Goal: Navigation & Orientation: Find specific page/section

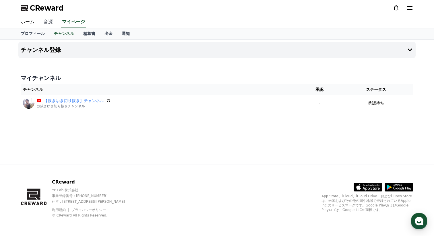
click at [46, 22] on link "音源" at bounding box center [48, 22] width 18 height 12
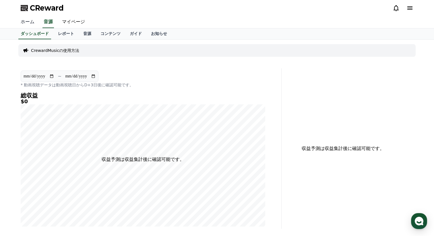
click at [27, 19] on link "ホーム" at bounding box center [27, 22] width 23 height 12
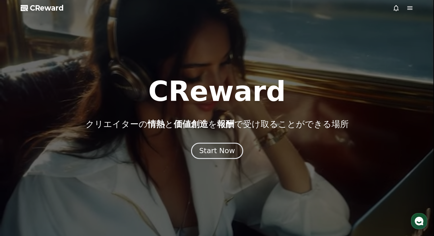
click at [213, 153] on div "Start Now" at bounding box center [217, 151] width 36 height 10
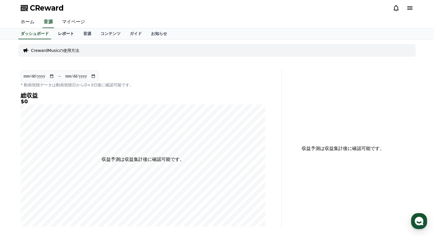
click at [65, 35] on link "レポート" at bounding box center [65, 33] width 25 height 11
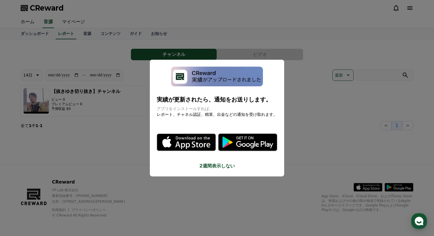
click at [308, 108] on button "close modal" at bounding box center [217, 118] width 434 height 236
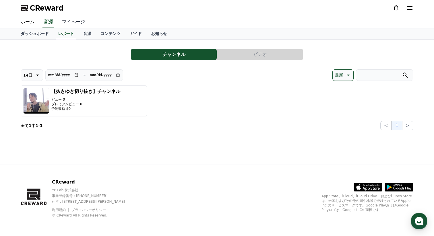
click at [71, 22] on link "マイページ" at bounding box center [73, 22] width 32 height 12
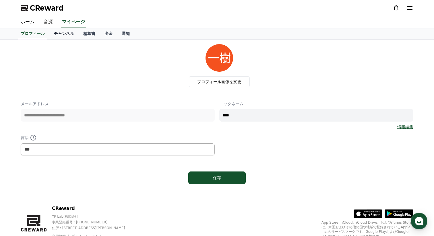
click at [73, 32] on link "チャンネル" at bounding box center [63, 33] width 29 height 11
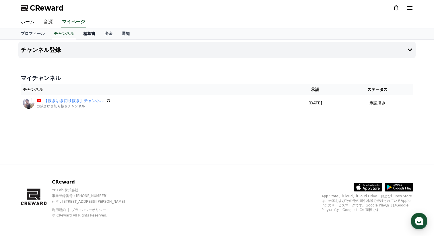
click at [90, 34] on link "精算書" at bounding box center [89, 33] width 21 height 11
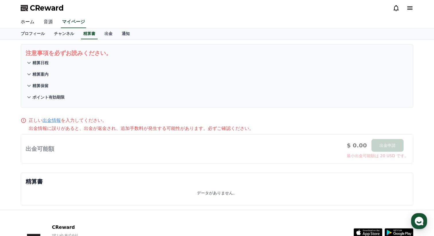
click at [50, 22] on link "音源" at bounding box center [48, 22] width 18 height 12
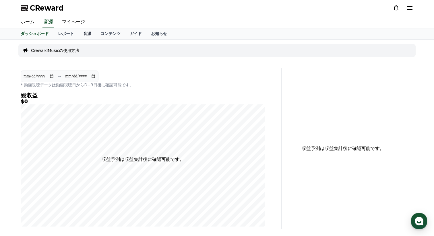
click at [84, 33] on link "音源" at bounding box center [87, 33] width 17 height 11
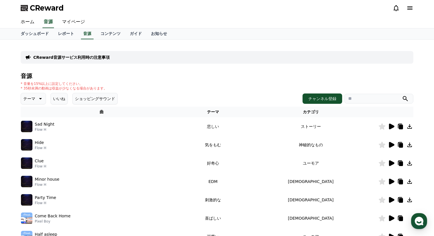
click at [391, 126] on icon at bounding box center [391, 127] width 5 height 6
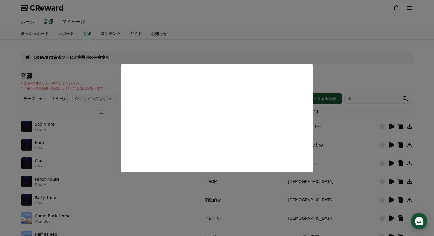
click at [96, 139] on button "close modal" at bounding box center [217, 118] width 434 height 236
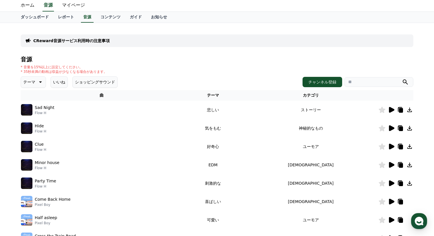
scroll to position [17, 0]
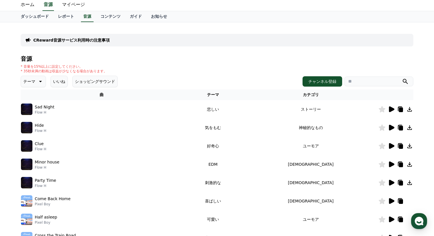
click at [392, 146] on icon at bounding box center [391, 146] width 5 height 6
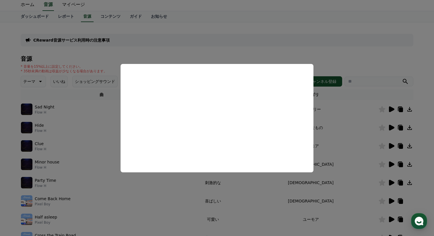
click at [92, 134] on button "close modal" at bounding box center [217, 118] width 434 height 236
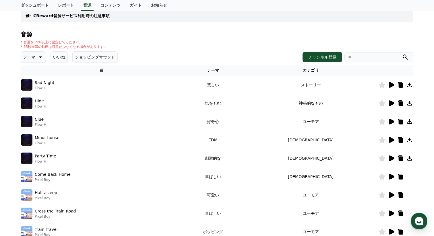
scroll to position [43, 0]
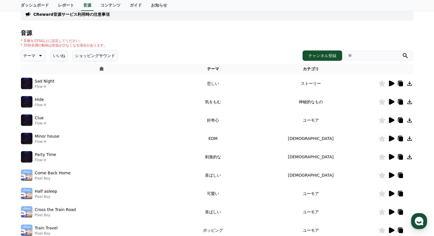
click at [390, 156] on icon at bounding box center [391, 157] width 5 height 6
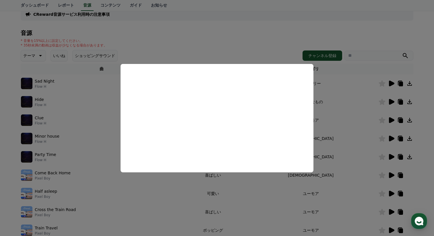
click at [118, 177] on button "close modal" at bounding box center [217, 118] width 434 height 236
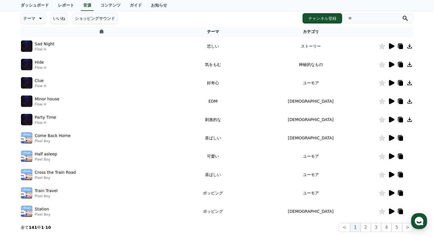
scroll to position [82, 0]
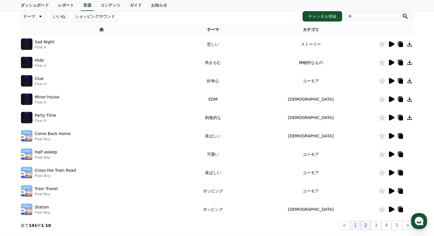
click at [370, 228] on button "2" at bounding box center [366, 225] width 10 height 9
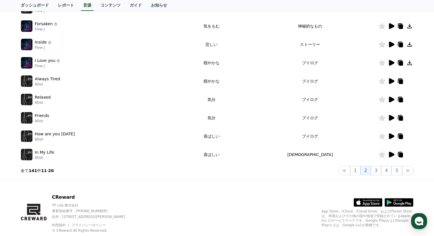
scroll to position [143, 0]
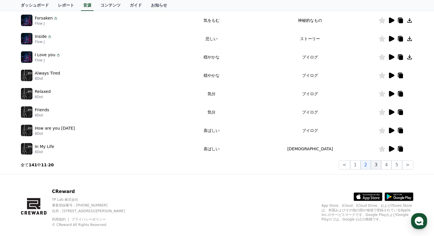
click at [378, 163] on button "3" at bounding box center [376, 165] width 10 height 9
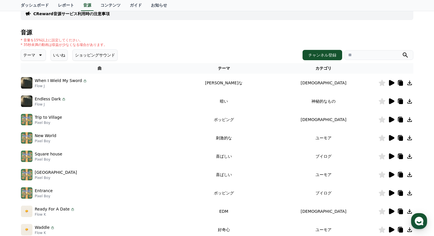
scroll to position [46, 0]
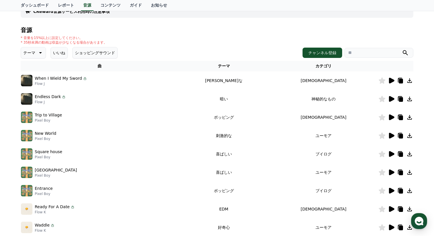
click at [393, 117] on icon at bounding box center [391, 118] width 5 height 6
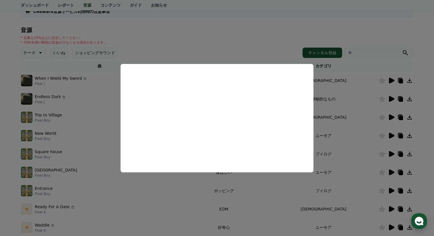
click at [189, 199] on button "close modal" at bounding box center [217, 118] width 434 height 236
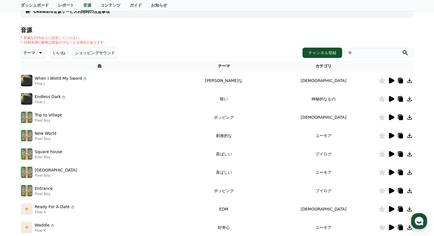
click at [391, 137] on icon at bounding box center [391, 136] width 5 height 6
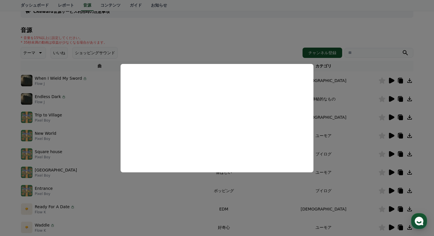
click at [171, 202] on button "close modal" at bounding box center [217, 118] width 434 height 236
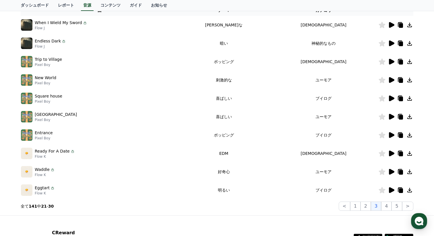
scroll to position [118, 0]
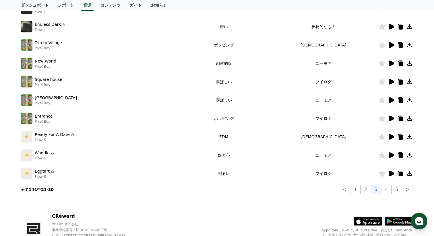
click at [391, 156] on icon at bounding box center [391, 156] width 5 height 6
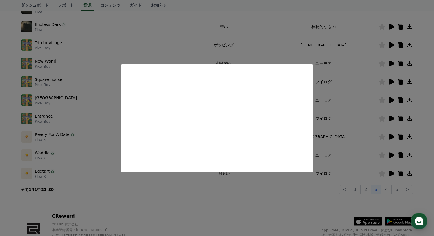
click at [219, 184] on button "close modal" at bounding box center [217, 118] width 434 height 236
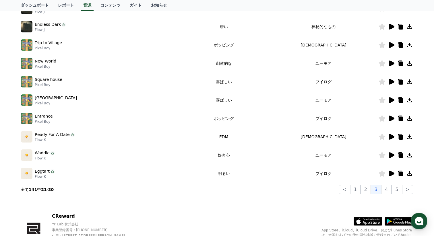
click at [392, 174] on icon at bounding box center [391, 174] width 5 height 6
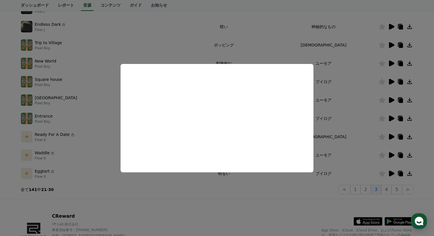
click at [207, 190] on button "close modal" at bounding box center [217, 118] width 434 height 236
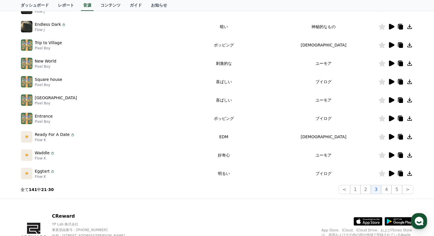
click at [390, 136] on icon at bounding box center [391, 137] width 5 height 6
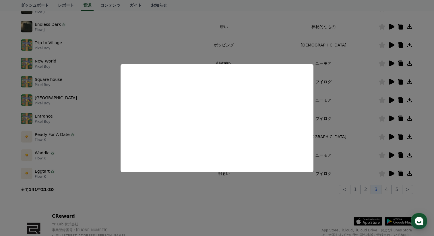
click at [143, 199] on button "close modal" at bounding box center [217, 118] width 434 height 236
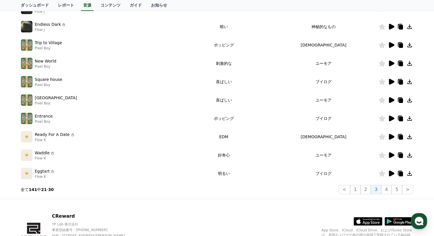
click at [390, 155] on icon at bounding box center [391, 156] width 5 height 6
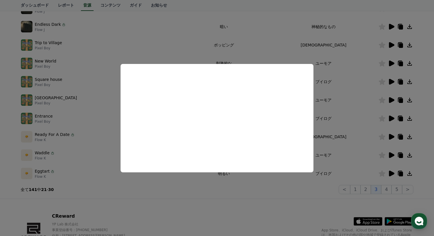
click at [156, 202] on button "close modal" at bounding box center [217, 118] width 434 height 236
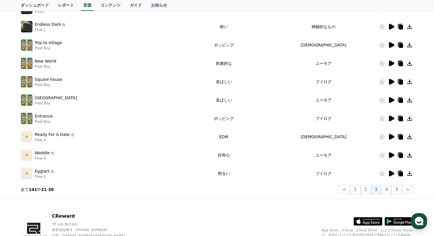
click at [392, 118] on icon at bounding box center [391, 119] width 5 height 6
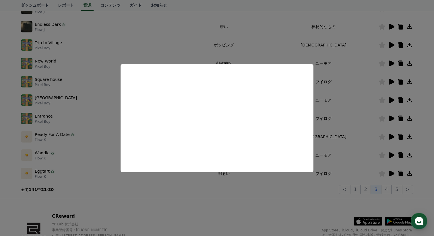
click at [207, 184] on button "close modal" at bounding box center [217, 118] width 434 height 236
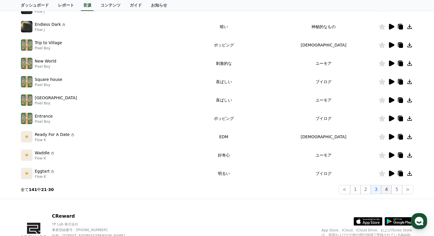
click at [390, 192] on button "4" at bounding box center [386, 189] width 10 height 9
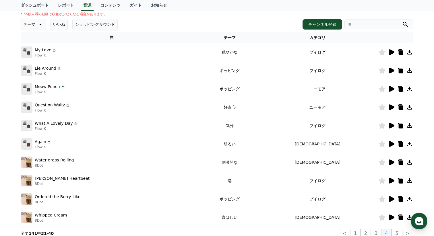
scroll to position [75, 0]
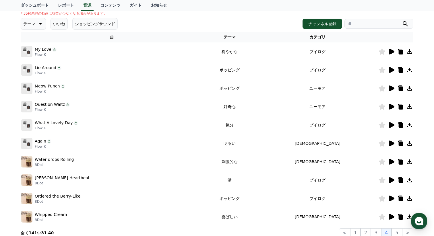
click at [390, 69] on icon at bounding box center [391, 70] width 5 height 6
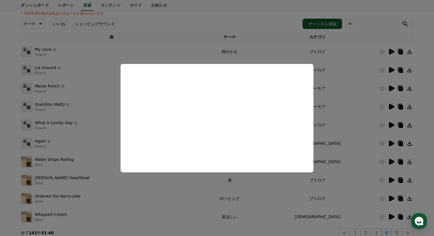
click at [214, 182] on button "close modal" at bounding box center [217, 118] width 434 height 236
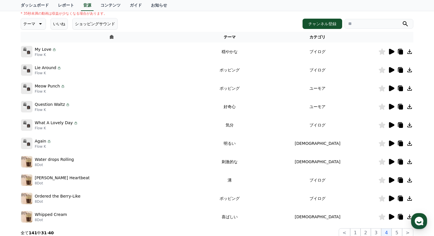
click at [393, 70] on icon at bounding box center [391, 70] width 5 height 6
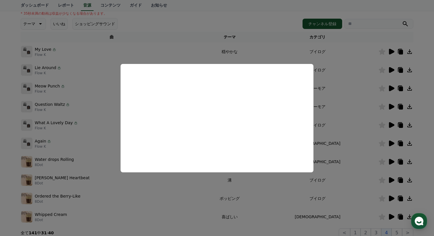
click at [331, 75] on button "close modal" at bounding box center [217, 118] width 434 height 236
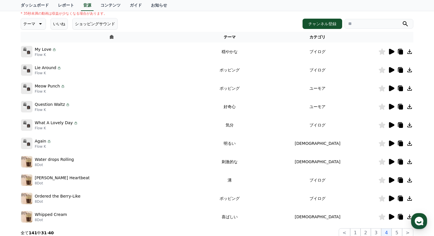
click at [413, 70] on icon at bounding box center [409, 70] width 7 height 7
click at [135, 4] on link "ガイド" at bounding box center [135, 5] width 21 height 11
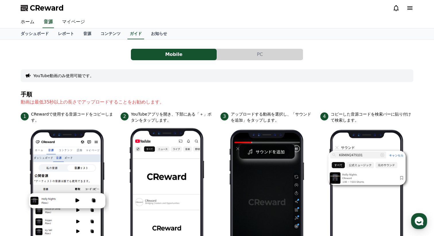
click at [72, 24] on link "マイページ" at bounding box center [73, 22] width 32 height 12
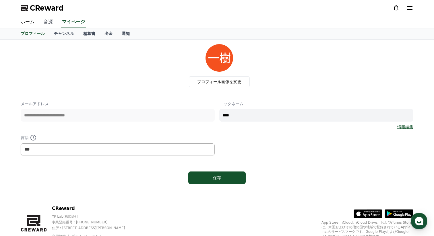
click at [47, 23] on link "音源" at bounding box center [48, 22] width 18 height 12
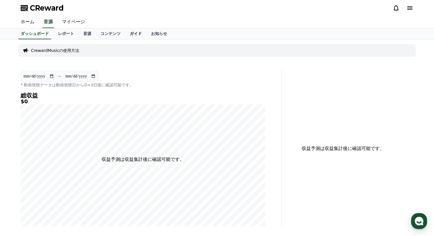
click at [135, 32] on link "ガイド" at bounding box center [135, 33] width 21 height 11
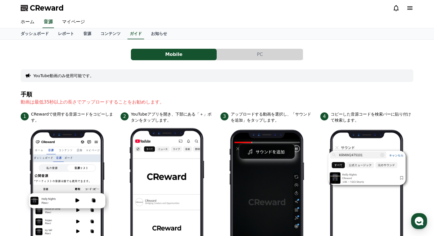
click at [244, 55] on button "PC" at bounding box center [260, 54] width 86 height 11
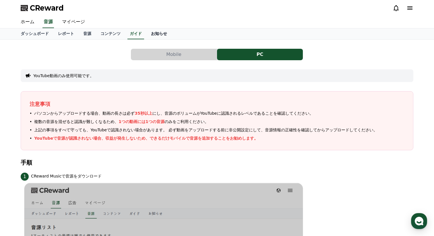
click at [161, 36] on link "お知らせ" at bounding box center [158, 33] width 25 height 11
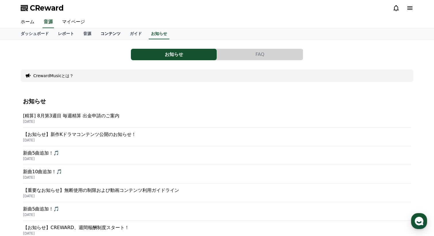
click at [109, 34] on link "コンテンツ" at bounding box center [110, 33] width 29 height 11
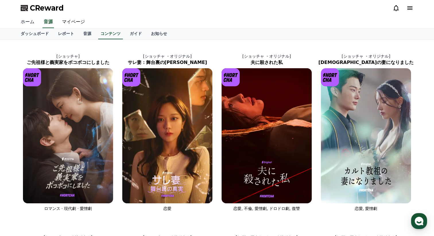
click at [28, 24] on link "ホーム" at bounding box center [27, 22] width 23 height 12
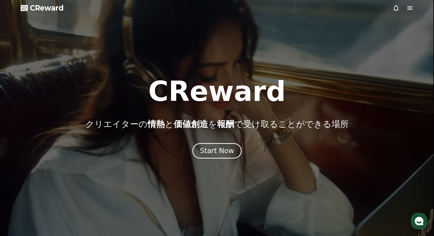
click at [413, 8] on icon at bounding box center [410, 8] width 7 height 7
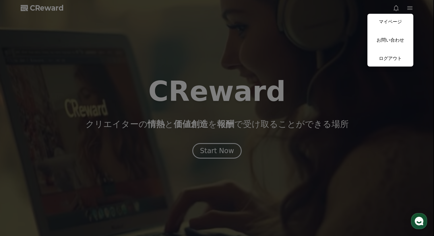
click at [300, 66] on button "close" at bounding box center [217, 118] width 434 height 236
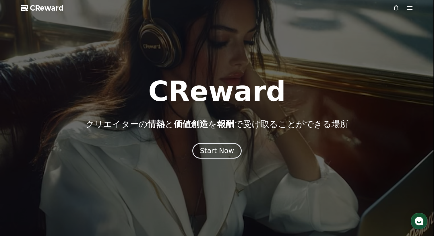
click at [407, 8] on icon at bounding box center [410, 8] width 7 height 7
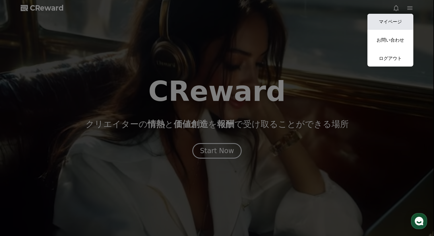
click at [397, 24] on link "マイページ" at bounding box center [391, 22] width 46 height 16
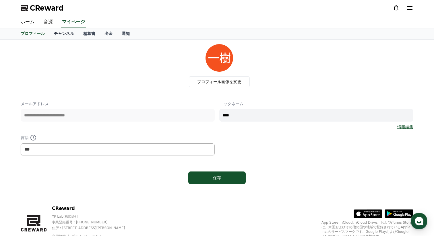
click at [66, 32] on link "チャンネル" at bounding box center [63, 33] width 29 height 11
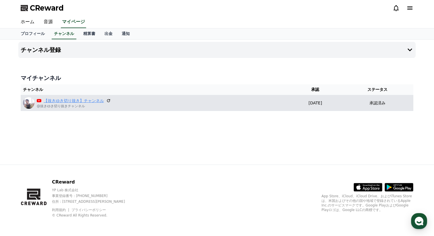
click at [72, 99] on link "【抜きゆき切り抜き】チャンネル" at bounding box center [74, 101] width 60 height 6
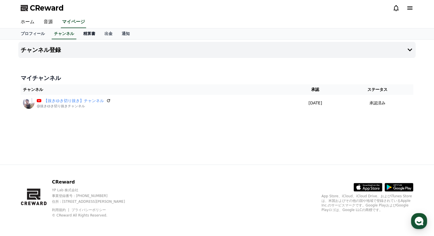
click at [88, 35] on link "精算書" at bounding box center [89, 33] width 21 height 11
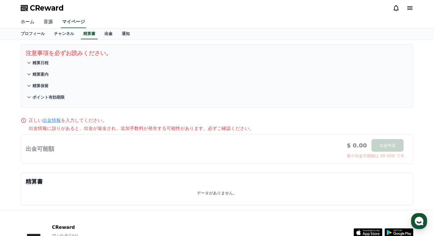
click at [107, 34] on link "出金" at bounding box center [108, 33] width 17 height 11
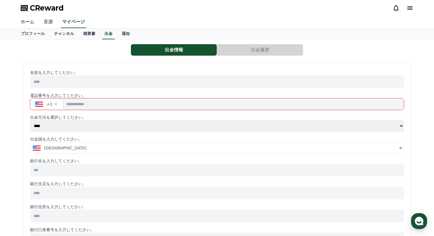
click at [48, 21] on link "音源" at bounding box center [48, 22] width 18 height 12
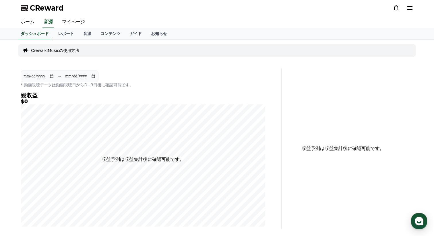
click at [50, 51] on p "CrewardMusicの使用方法" at bounding box center [55, 51] width 48 height 6
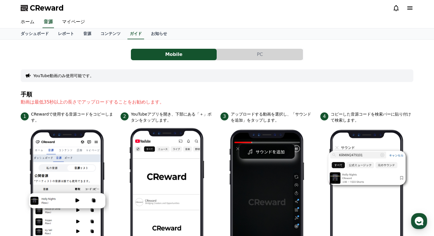
click at [233, 56] on button "PC" at bounding box center [260, 54] width 86 height 11
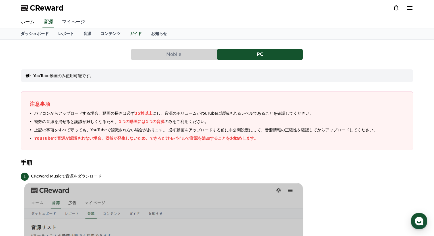
click at [71, 18] on link "マイページ" at bounding box center [73, 22] width 32 height 12
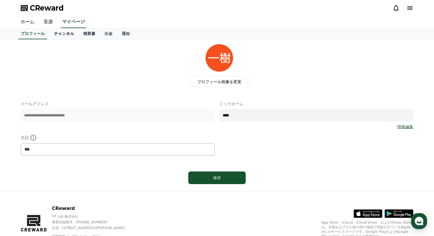
click at [67, 34] on link "チャンネル" at bounding box center [63, 33] width 29 height 11
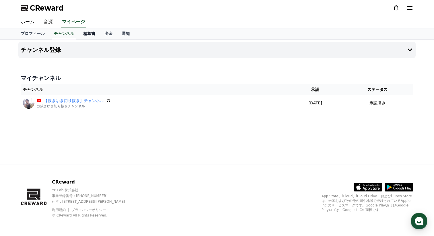
click at [82, 35] on link "精算書" at bounding box center [89, 33] width 21 height 11
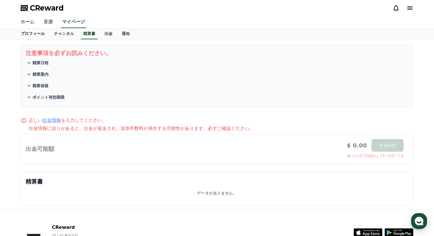
click at [32, 37] on link "プロフィール" at bounding box center [32, 33] width 33 height 11
